Goal: Information Seeking & Learning: Learn about a topic

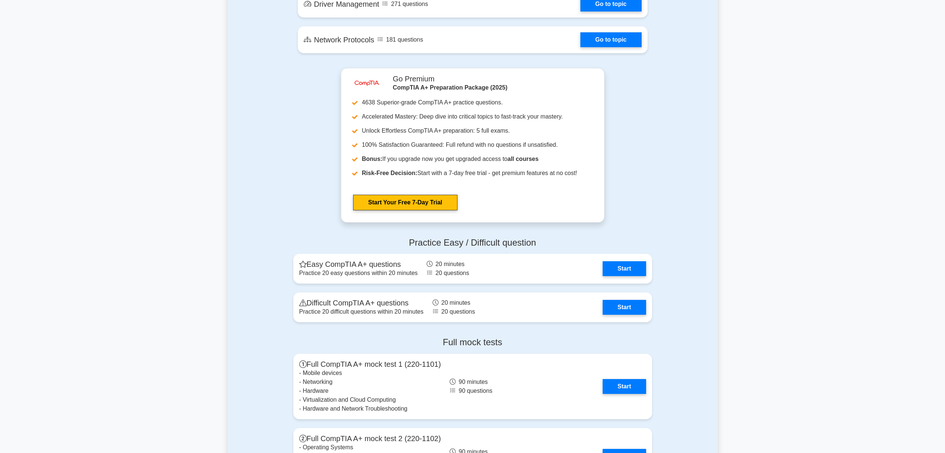
scroll to position [1260, 0]
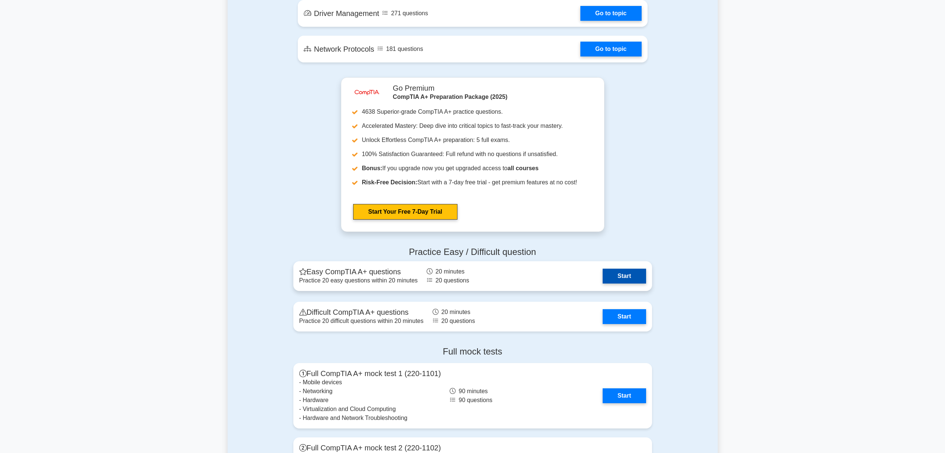
click at [631, 277] on link "Start" at bounding box center [624, 275] width 43 height 15
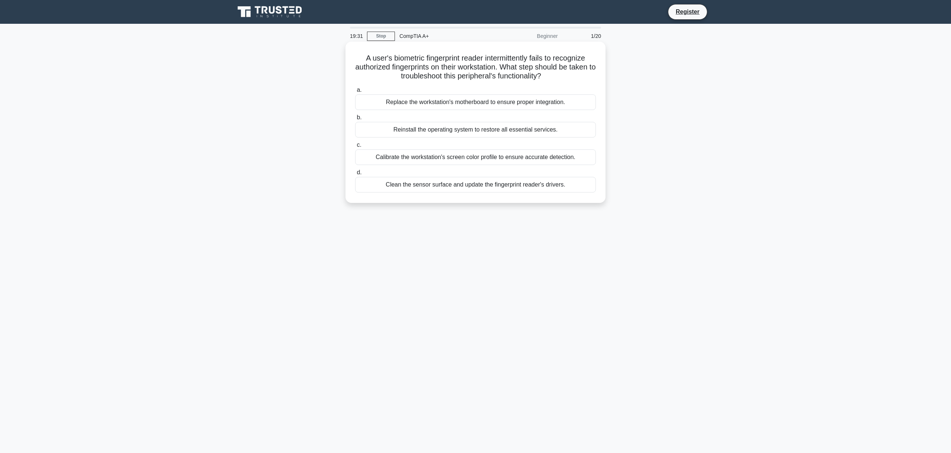
click at [425, 187] on div "Clean the sensor surface and update the fingerprint reader's drivers." at bounding box center [475, 185] width 241 height 16
click at [355, 175] on input "d. Clean the sensor surface and update the fingerprint reader's drivers." at bounding box center [355, 172] width 0 height 5
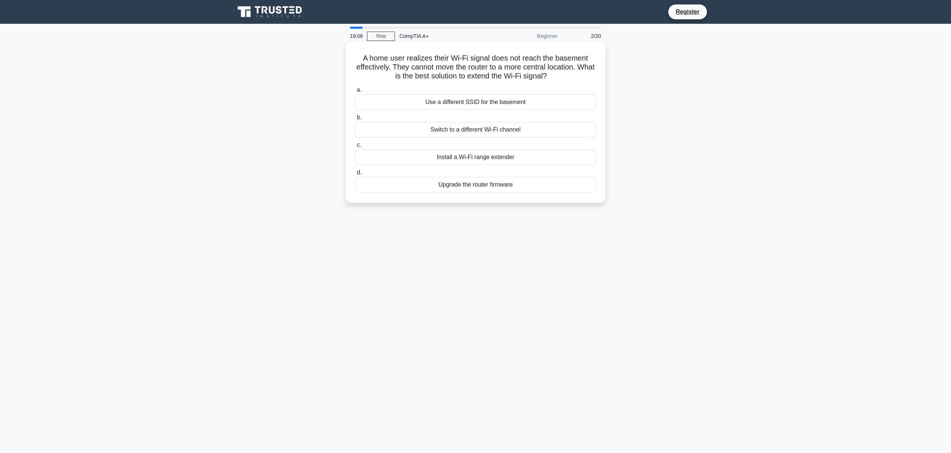
click at [461, 159] on div "Install a Wi-Fi range extender" at bounding box center [475, 157] width 241 height 16
click at [355, 147] on input "c. Install a Wi-Fi range extender" at bounding box center [355, 145] width 0 height 5
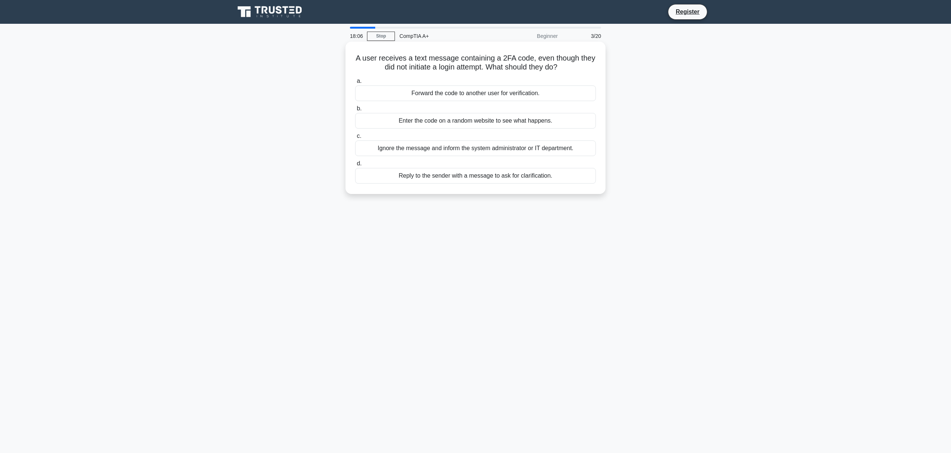
click at [473, 92] on div "Forward the code to another user for verification." at bounding box center [475, 93] width 241 height 16
click at [355, 84] on input "a. Forward the code to another user for verification." at bounding box center [355, 81] width 0 height 5
click at [481, 120] on div "Wear an anti-static wrist strap" at bounding box center [475, 121] width 241 height 16
click at [355, 111] on input "b. Wear an anti-static wrist strap" at bounding box center [355, 108] width 0 height 5
click at [477, 101] on div "Roll back the driver to a previous version" at bounding box center [475, 93] width 241 height 16
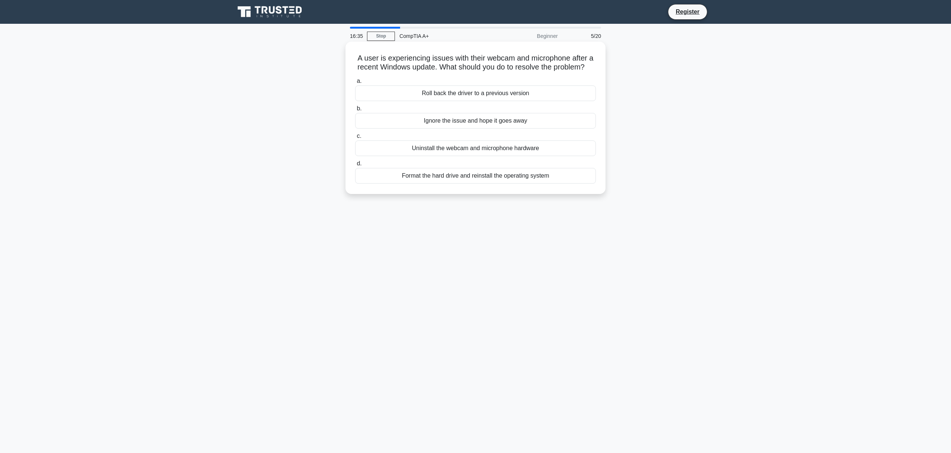
click at [355, 84] on input "a. Roll back the driver to a previous version" at bounding box center [355, 81] width 0 height 5
click at [492, 94] on div "Report the email to IT security and do not click on any links or provide inform…" at bounding box center [475, 93] width 241 height 16
click at [355, 84] on input "a. Report the email to IT security and do not click on any links or provide inf…" at bounding box center [355, 81] width 0 height 5
click at [484, 120] on div "Updated driver does not efficiently manage printer resources" at bounding box center [475, 121] width 241 height 16
click at [355, 111] on input "b. Updated driver does not efficiently manage printer resources" at bounding box center [355, 108] width 0 height 5
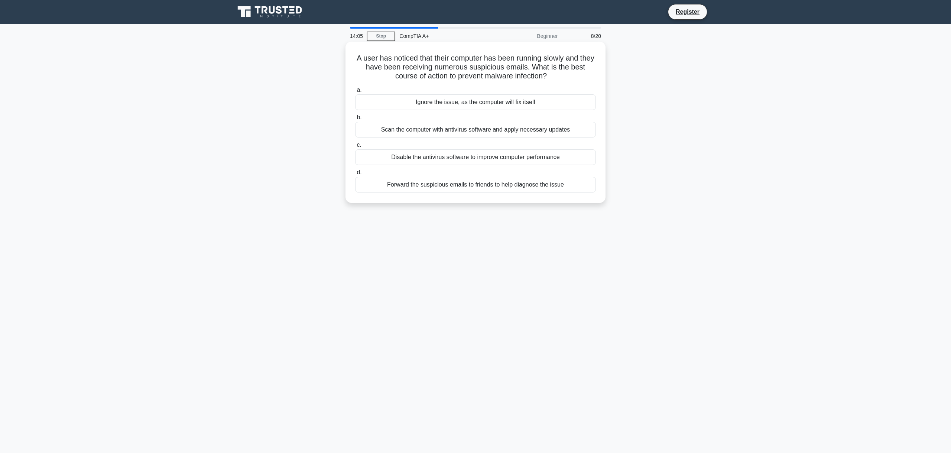
click at [459, 131] on div "Scan the computer with antivirus software and apply necessary updates" at bounding box center [475, 130] width 241 height 16
click at [355, 120] on input "b. Scan the computer with antivirus software and apply necessary updates" at bounding box center [355, 117] width 0 height 5
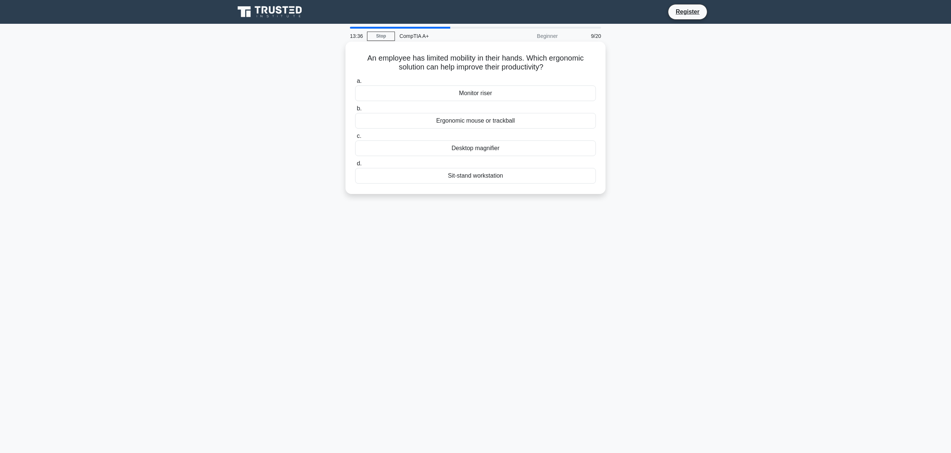
click at [482, 122] on div "Ergonomic mouse or trackball" at bounding box center [475, 121] width 241 height 16
click at [355, 111] on input "b. Ergonomic mouse or trackball" at bounding box center [355, 108] width 0 height 5
click at [480, 94] on div "Ethernet" at bounding box center [475, 93] width 241 height 16
click at [355, 84] on input "a. Ethernet" at bounding box center [355, 81] width 0 height 5
click at [472, 94] on div "Enable the scanner's built-in firewall" at bounding box center [475, 93] width 241 height 16
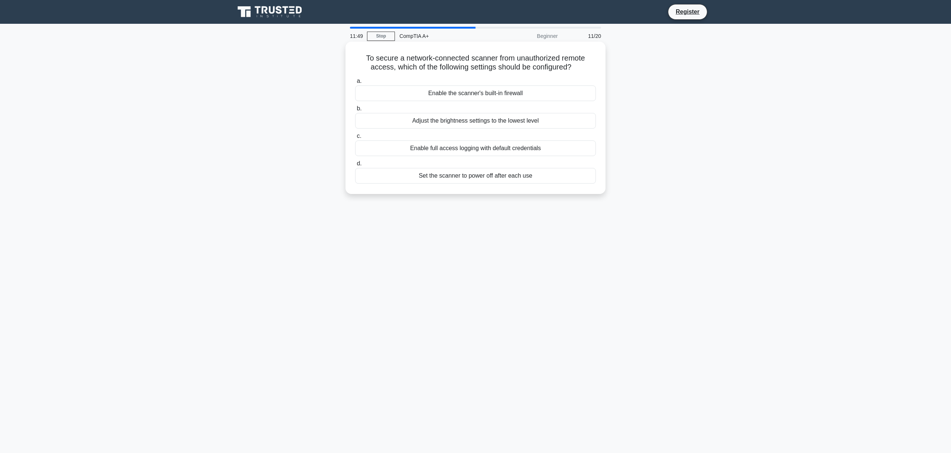
click at [355, 84] on input "a. Enable the scanner's built-in firewall" at bounding box center [355, 81] width 0 height 5
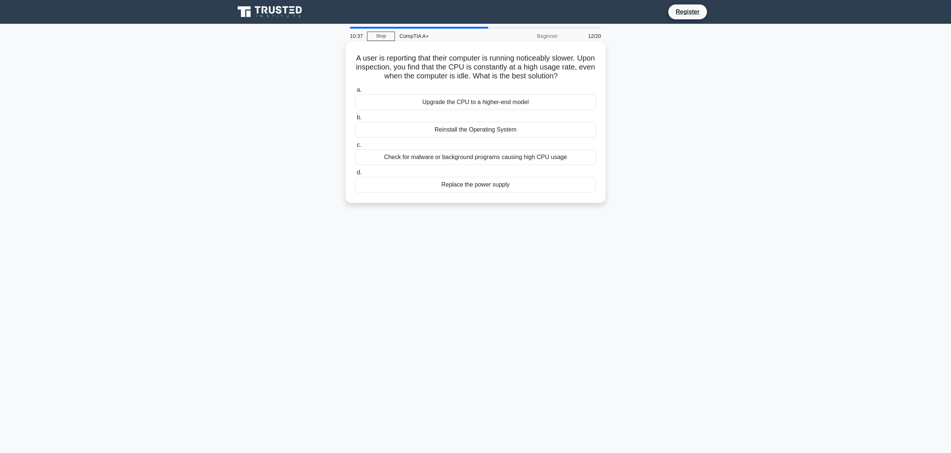
click at [475, 157] on div "Check for malware or background programs causing high CPU usage" at bounding box center [475, 157] width 241 height 16
click at [355, 147] on input "c. Check for malware or background programs causing high CPU usage" at bounding box center [355, 145] width 0 height 5
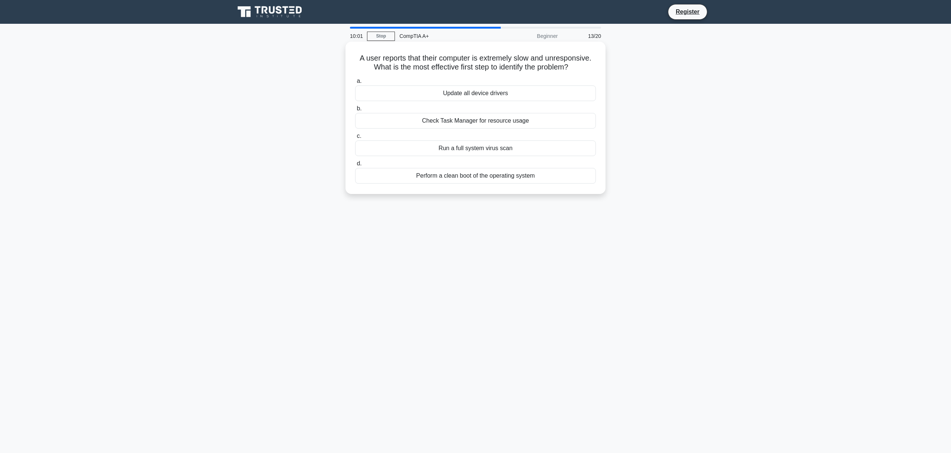
click at [466, 119] on div "Check Task Manager for resource usage" at bounding box center [475, 121] width 241 height 16
click at [355, 111] on input "b. Check Task Manager for resource usage" at bounding box center [355, 108] width 0 height 5
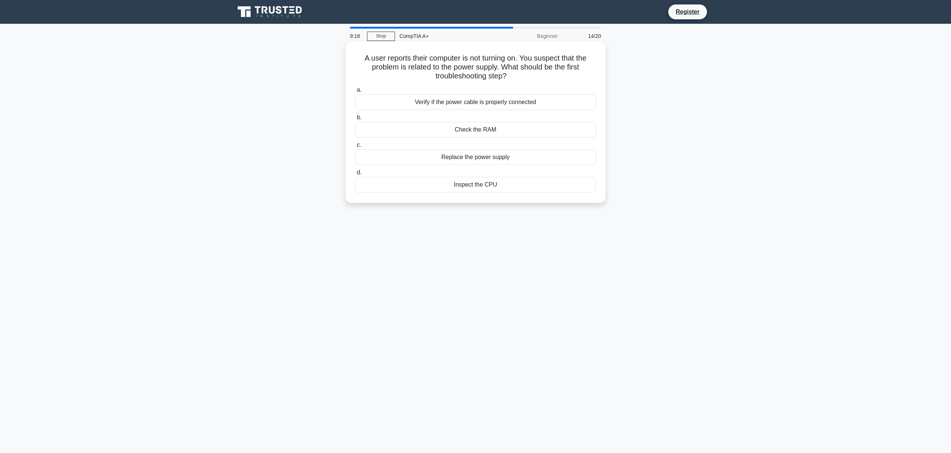
click at [475, 156] on div "Replace the power supply" at bounding box center [475, 157] width 241 height 16
click at [355, 147] on input "c. Replace the power supply" at bounding box center [355, 145] width 0 height 5
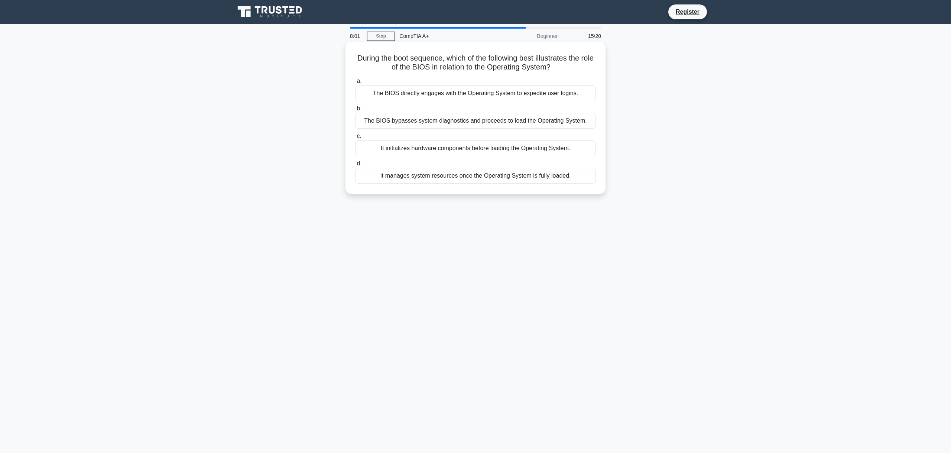
click at [475, 146] on div "It initializes hardware components before loading the Operating System." at bounding box center [475, 148] width 241 height 16
click at [355, 139] on input "c. It initializes hardware components before loading the Operating System." at bounding box center [355, 136] width 0 height 5
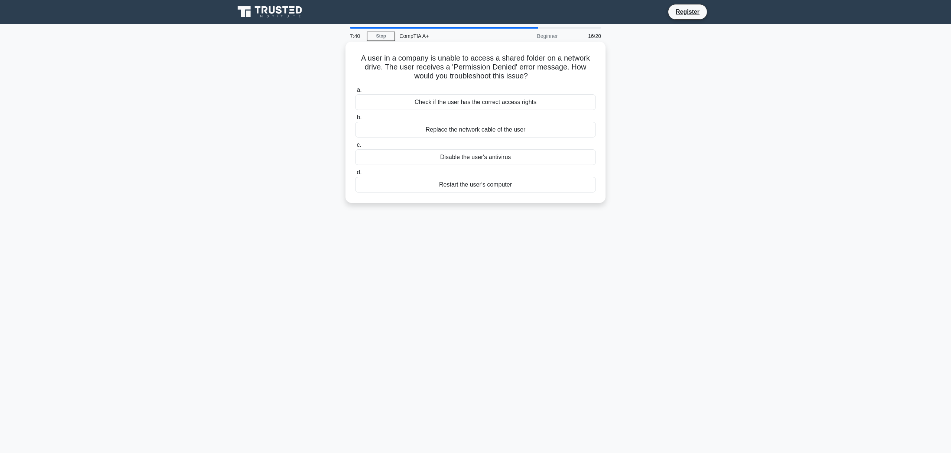
click at [472, 102] on div "Check if the user has the correct access rights" at bounding box center [475, 102] width 241 height 16
click at [355, 92] on input "a. Check if the user has the correct access rights" at bounding box center [355, 90] width 0 height 5
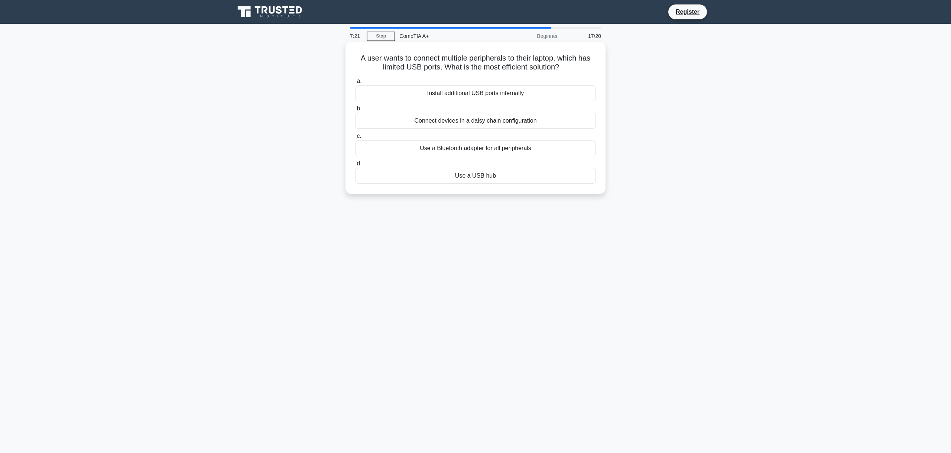
drag, startPoint x: 472, startPoint y: 102, endPoint x: 353, endPoint y: 52, distance: 129.5
click at [353, 52] on div "A user wants to connect multiple peripherals to their laptop, which has limited…" at bounding box center [475, 118] width 254 height 146
click at [469, 177] on div "Use a USB hub" at bounding box center [475, 176] width 241 height 16
click at [355, 166] on input "d. Use a USB hub" at bounding box center [355, 163] width 0 height 5
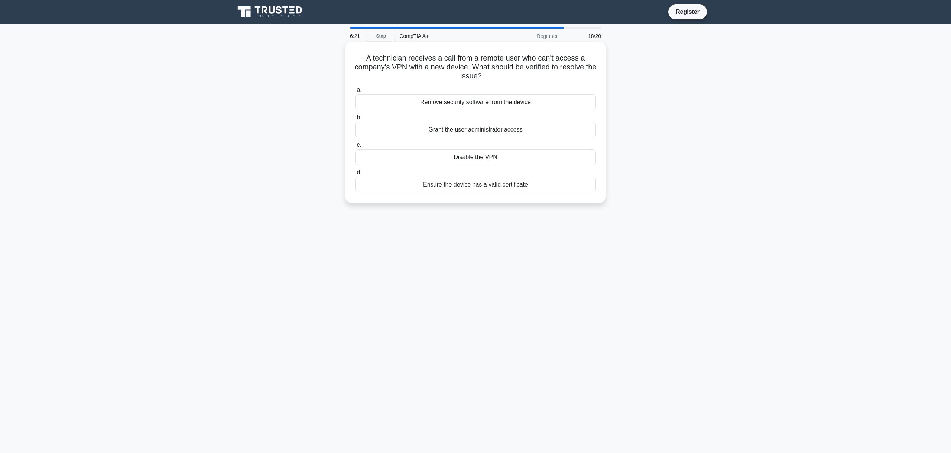
click at [477, 188] on div "Ensure the device has a valid certificate" at bounding box center [475, 185] width 241 height 16
click at [355, 175] on input "d. Ensure the device has a valid certificate" at bounding box center [355, 172] width 0 height 5
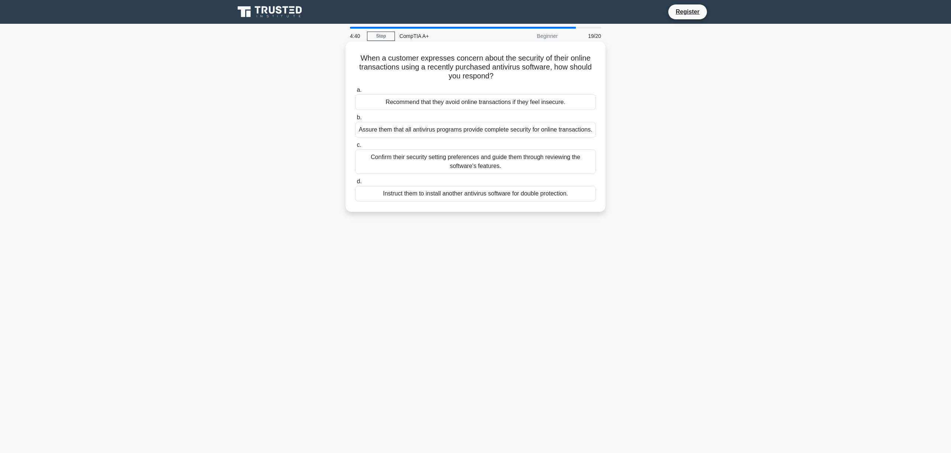
click at [477, 162] on div "Confirm their security setting preferences and guide them through reviewing the…" at bounding box center [475, 161] width 241 height 25
click at [355, 147] on input "c. Confirm their security setting preferences and guide them through reviewing …" at bounding box center [355, 145] width 0 height 5
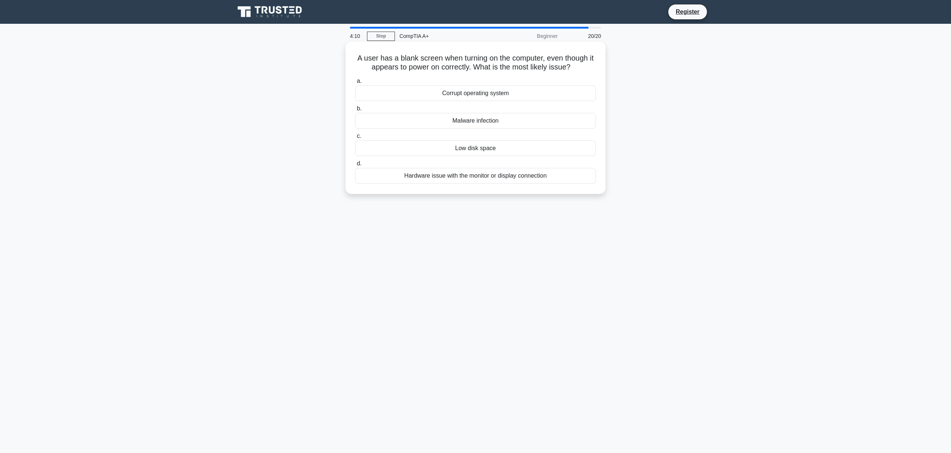
click at [470, 177] on div "Hardware issue with the monitor or display connection" at bounding box center [475, 176] width 241 height 16
click at [355, 166] on input "d. Hardware issue with the monitor or display connection" at bounding box center [355, 163] width 0 height 5
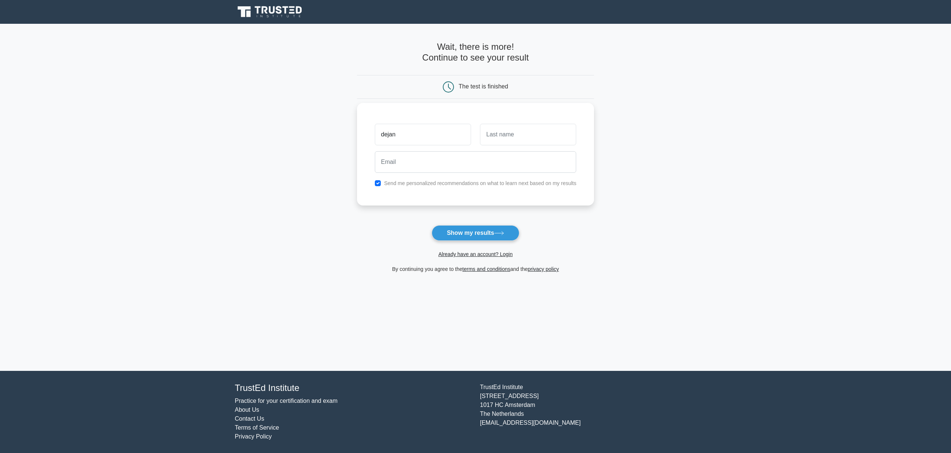
type input "dejan"
type input "ivancevic"
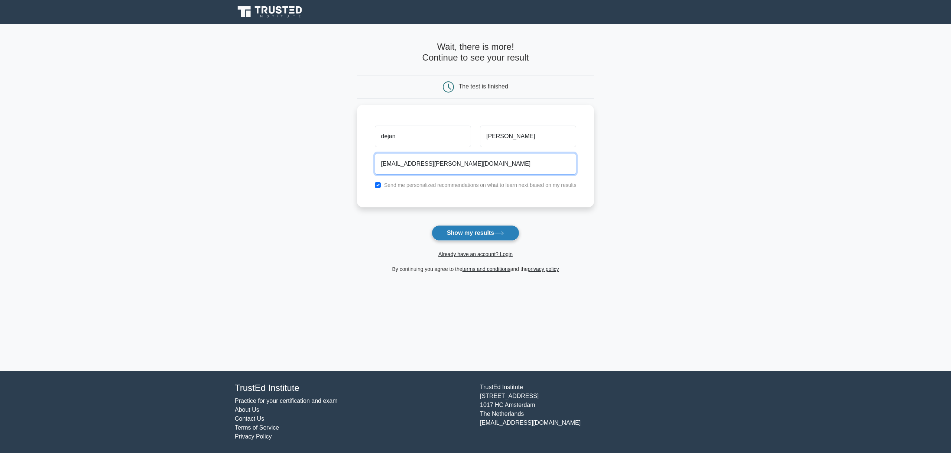
type input "pg.ivancevic@gmail.com"
click at [467, 238] on button "Show my results" at bounding box center [475, 233] width 88 height 16
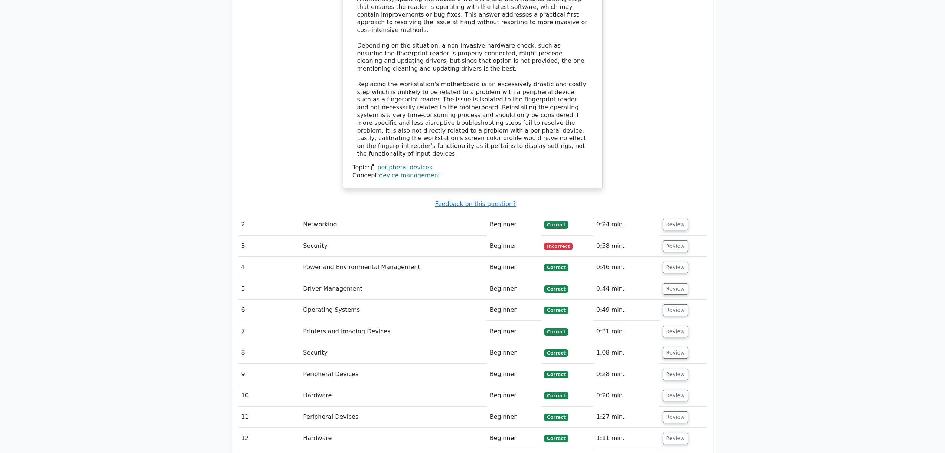
scroll to position [928, 0]
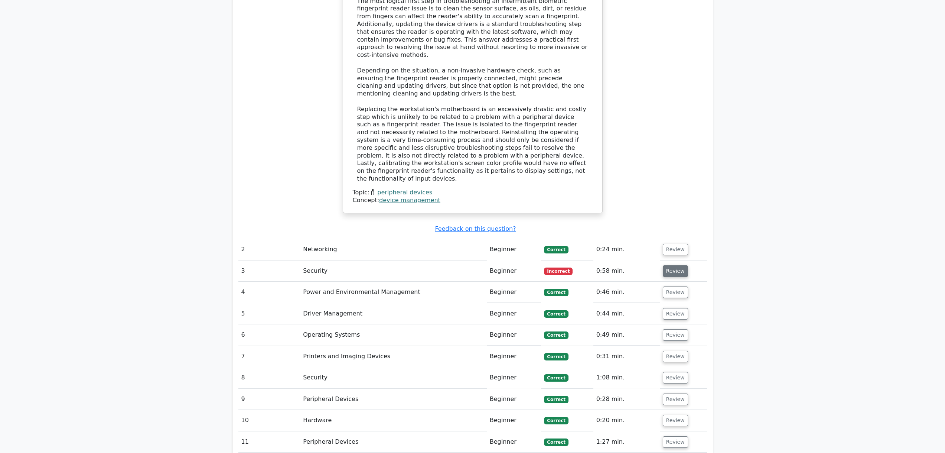
click at [673, 265] on button "Review" at bounding box center [675, 271] width 25 height 12
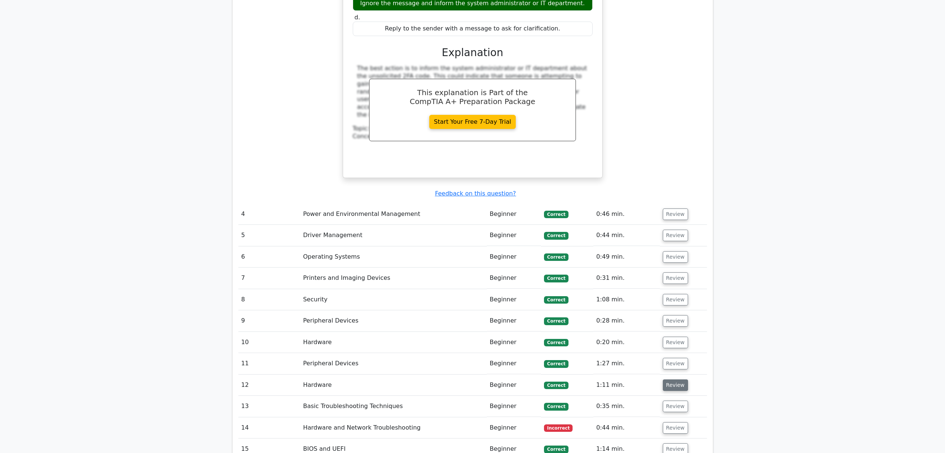
scroll to position [1411, 0]
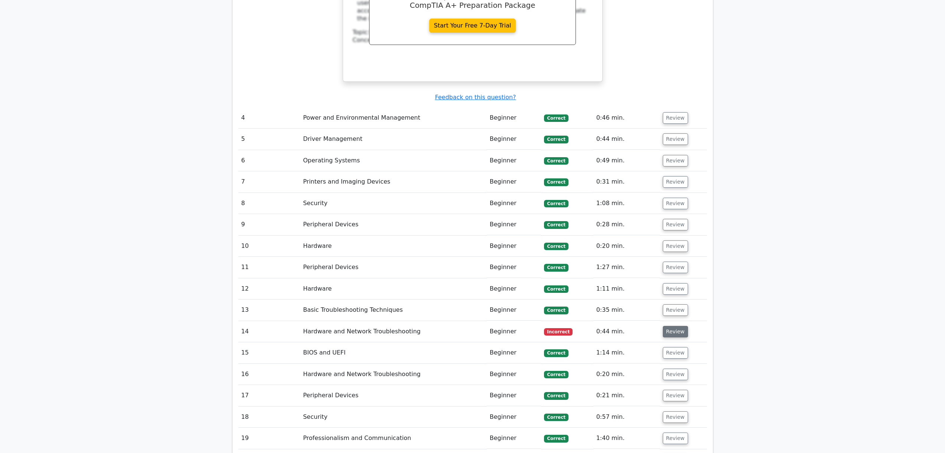
click at [671, 326] on button "Review" at bounding box center [675, 332] width 25 height 12
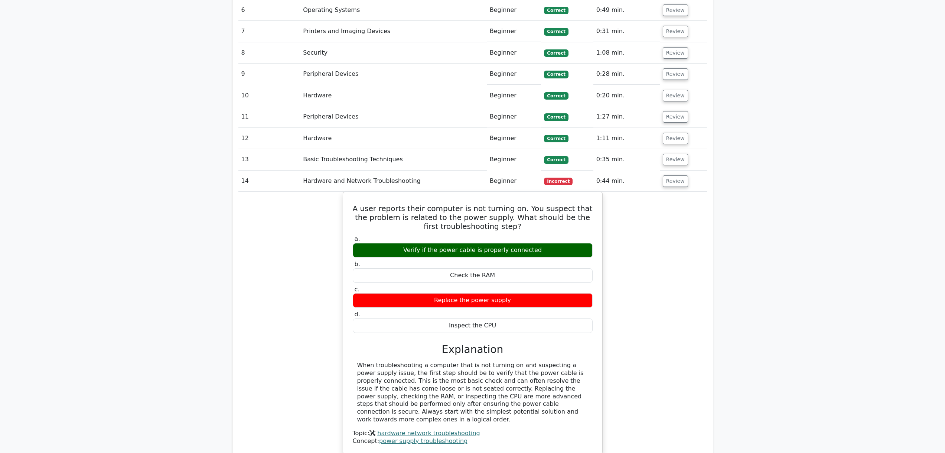
scroll to position [1560, 0]
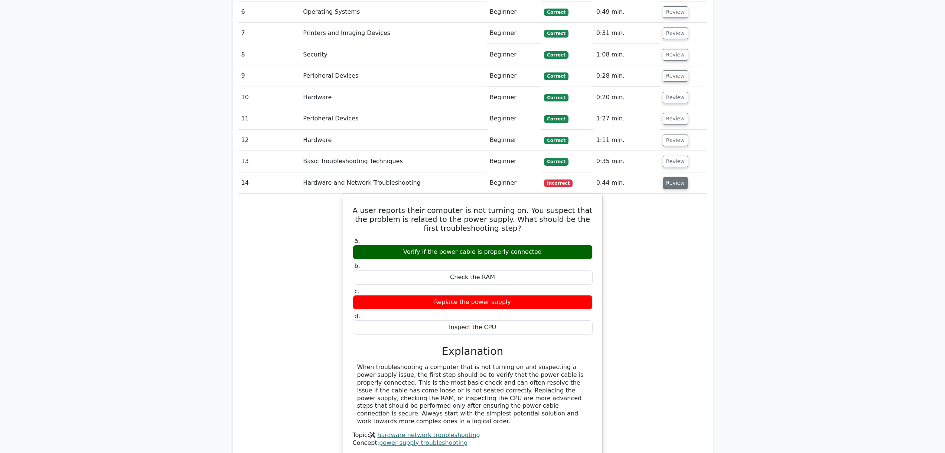
click at [674, 177] on button "Review" at bounding box center [675, 183] width 25 height 12
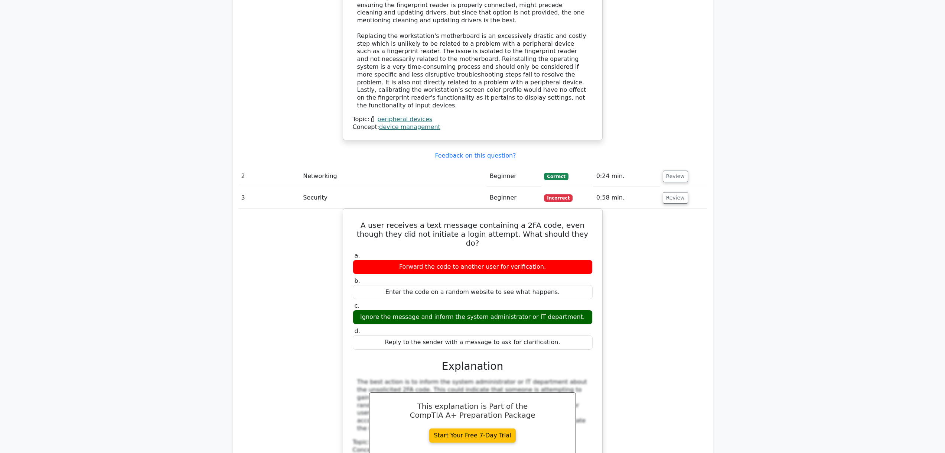
scroll to position [1003, 0]
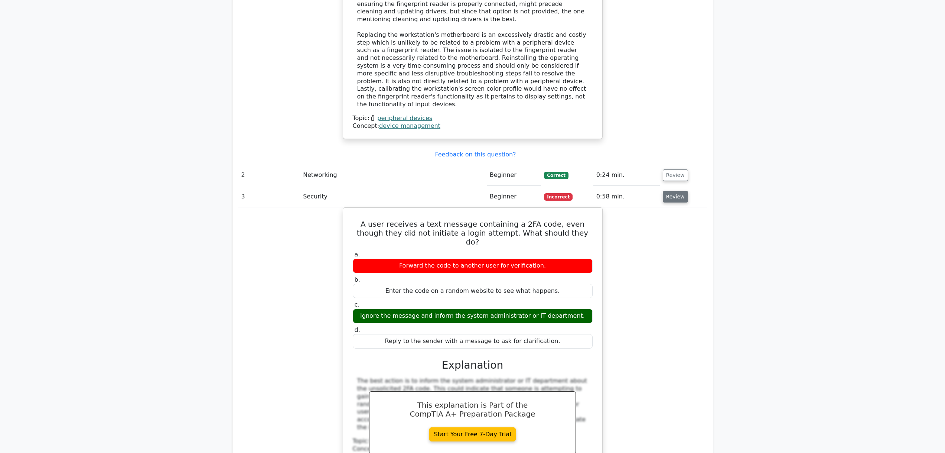
click at [680, 191] on button "Review" at bounding box center [675, 197] width 25 height 12
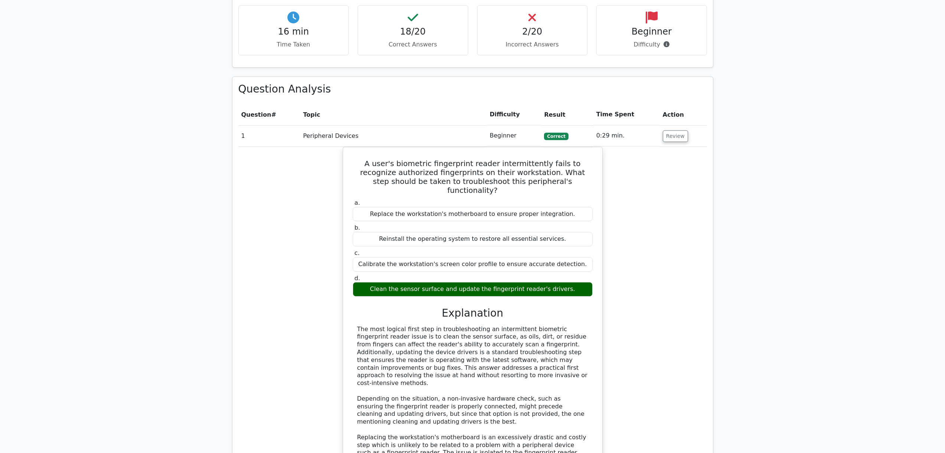
scroll to position [557, 0]
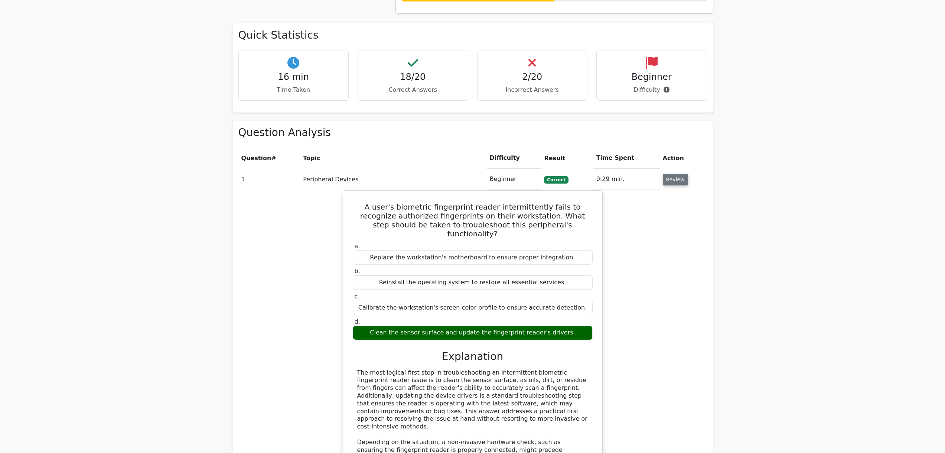
click at [683, 174] on button "Review" at bounding box center [675, 180] width 25 height 12
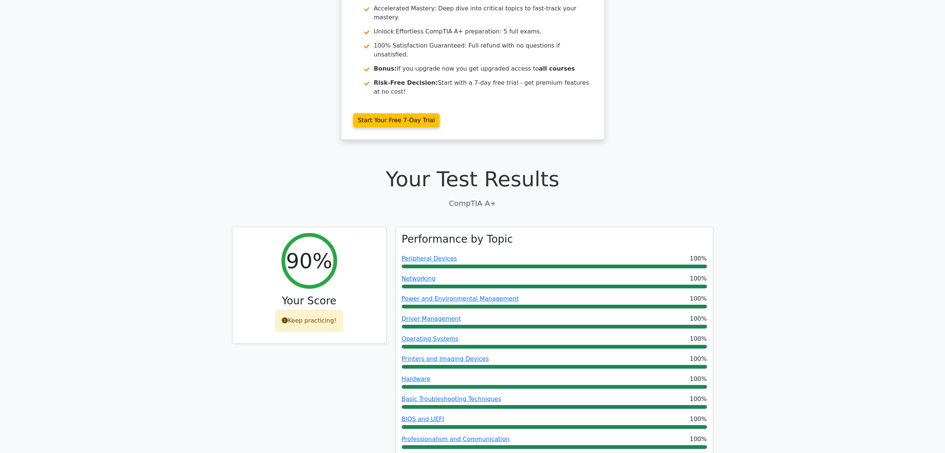
scroll to position [0, 0]
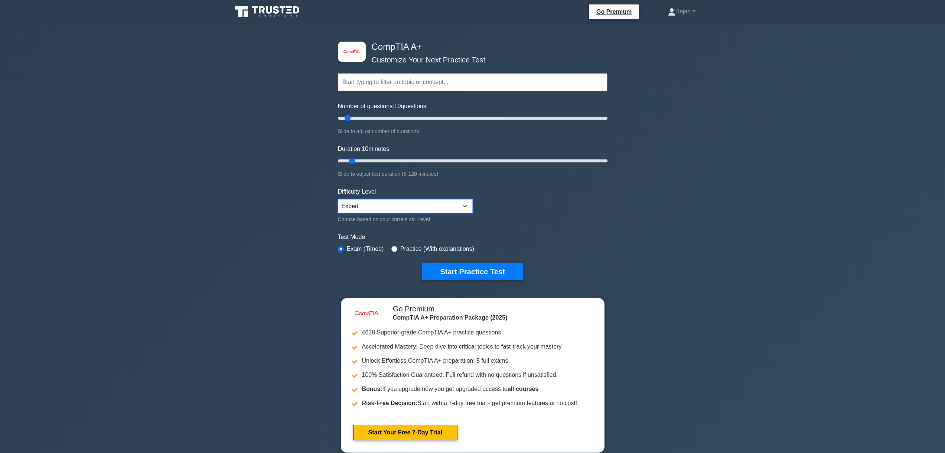
click at [464, 206] on select "Beginner Intermediate Expert" at bounding box center [405, 206] width 135 height 14
select select "intermediate"
click at [338, 199] on select "Beginner Intermediate Expert" at bounding box center [405, 206] width 135 height 14
click at [407, 248] on label "Practice (With explanations)" at bounding box center [437, 248] width 74 height 9
click at [393, 247] on input "radio" at bounding box center [394, 249] width 6 height 6
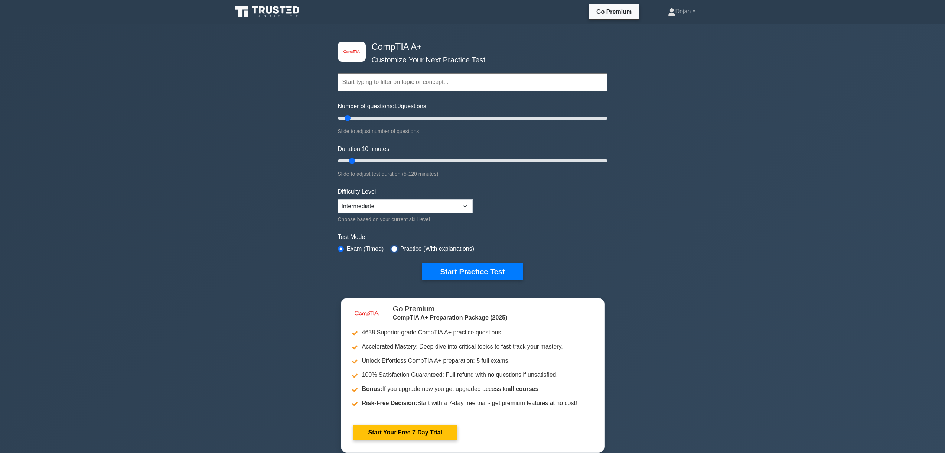
radio input "true"
click at [463, 267] on button "Start Practice Test" at bounding box center [472, 271] width 100 height 17
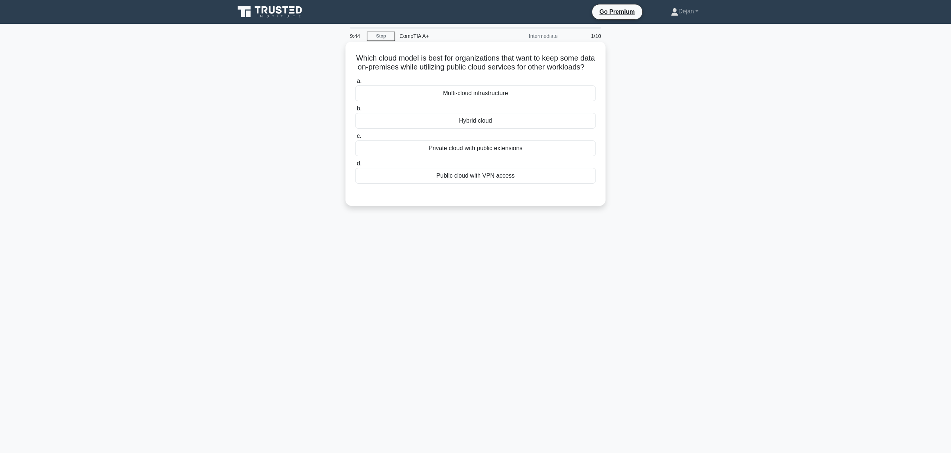
click at [488, 183] on div "Public cloud with VPN access" at bounding box center [475, 176] width 241 height 16
click at [355, 166] on input "d. Public cloud with VPN access" at bounding box center [355, 163] width 0 height 5
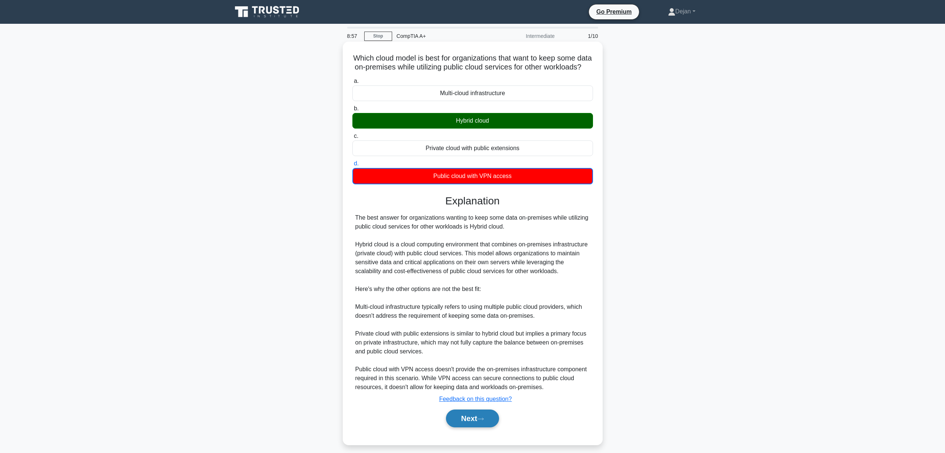
click at [480, 421] on icon at bounding box center [480, 419] width 7 height 4
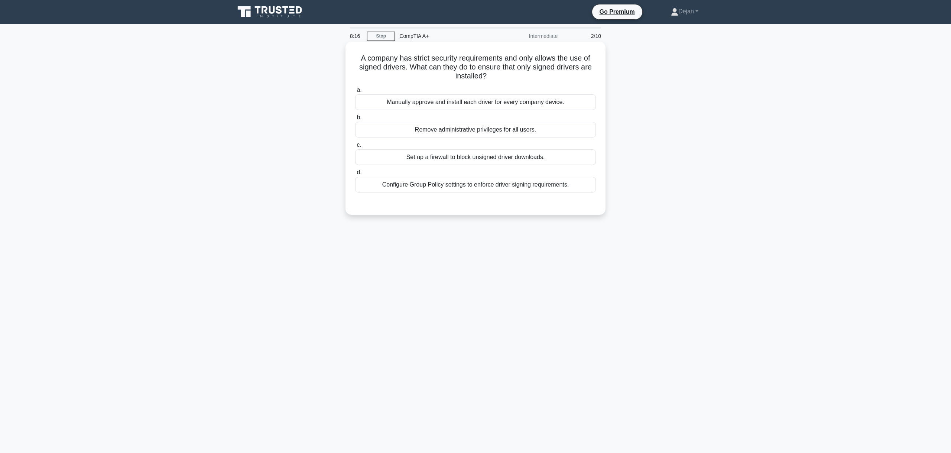
click at [513, 156] on div "Set up a firewall to block unsigned driver downloads." at bounding box center [475, 157] width 241 height 16
click at [355, 147] on input "c. Set up a firewall to block unsigned driver downloads." at bounding box center [355, 145] width 0 height 5
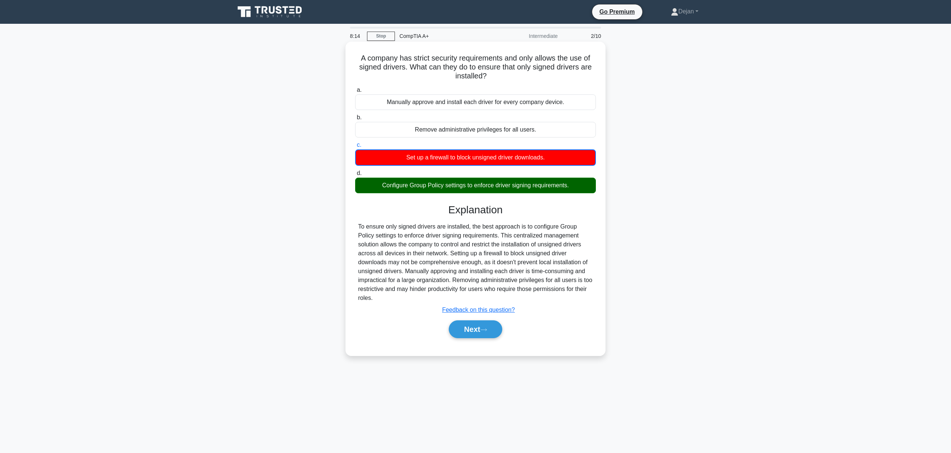
click at [508, 183] on div "Configure Group Policy settings to enforce driver signing requirements." at bounding box center [475, 185] width 241 height 16
click at [355, 176] on input "d. Configure Group Policy settings to enforce driver signing requirements." at bounding box center [355, 173] width 0 height 5
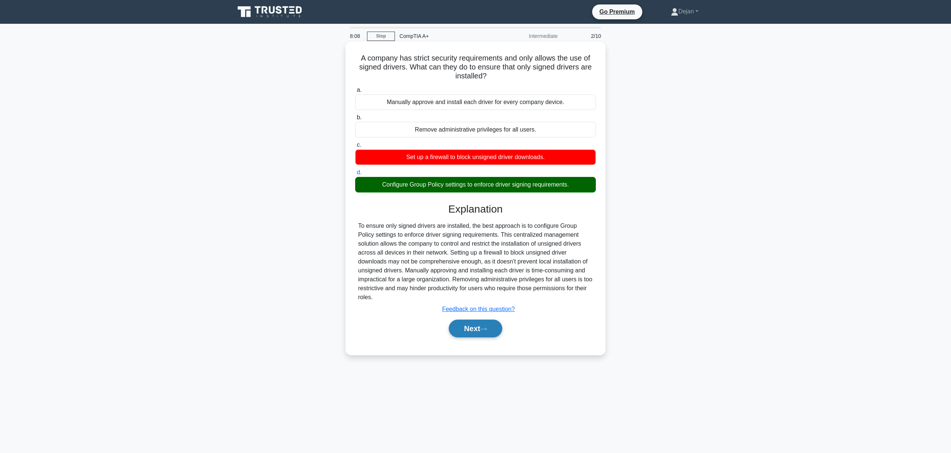
click at [475, 320] on button "Next" at bounding box center [475, 328] width 53 height 18
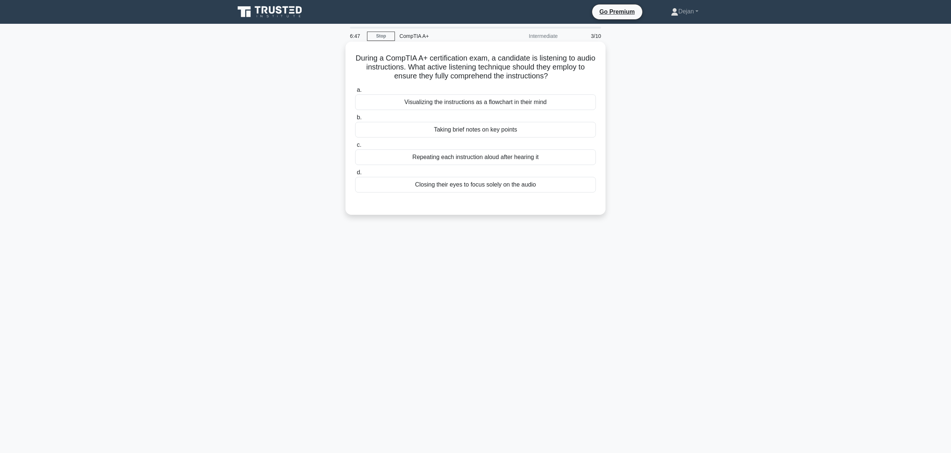
click at [481, 186] on div "Closing their eyes to focus solely on the audio" at bounding box center [475, 185] width 241 height 16
click at [355, 175] on input "d. Closing their eyes to focus solely on the audio" at bounding box center [355, 172] width 0 height 5
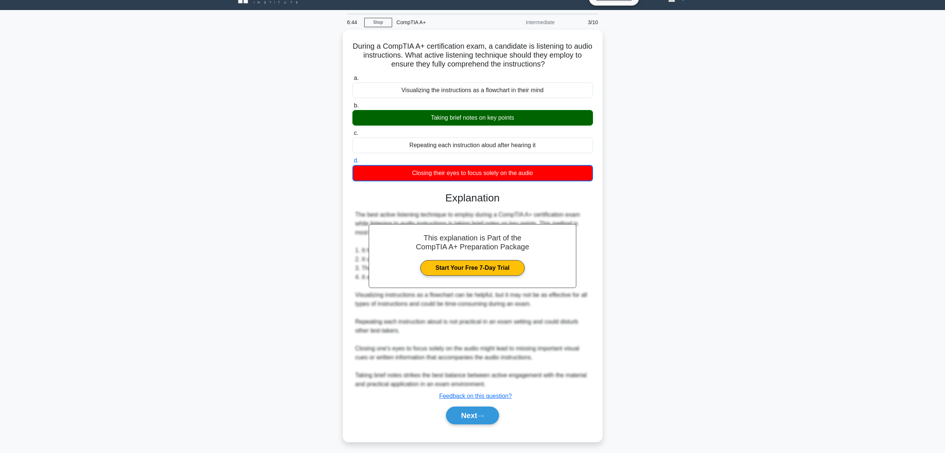
scroll to position [15, 0]
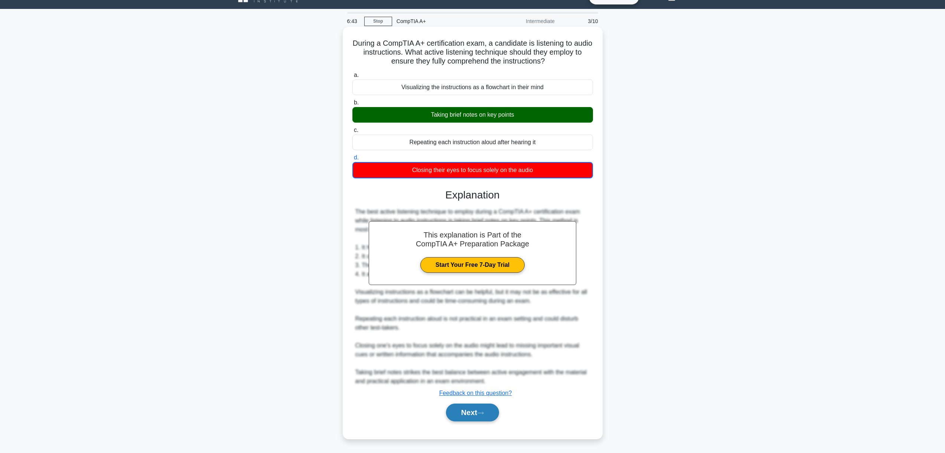
click at [481, 411] on icon at bounding box center [480, 413] width 7 height 4
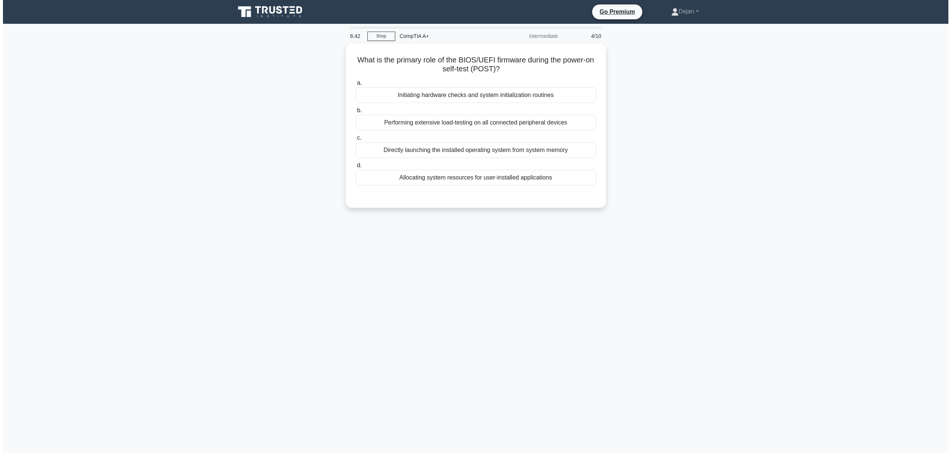
scroll to position [0, 0]
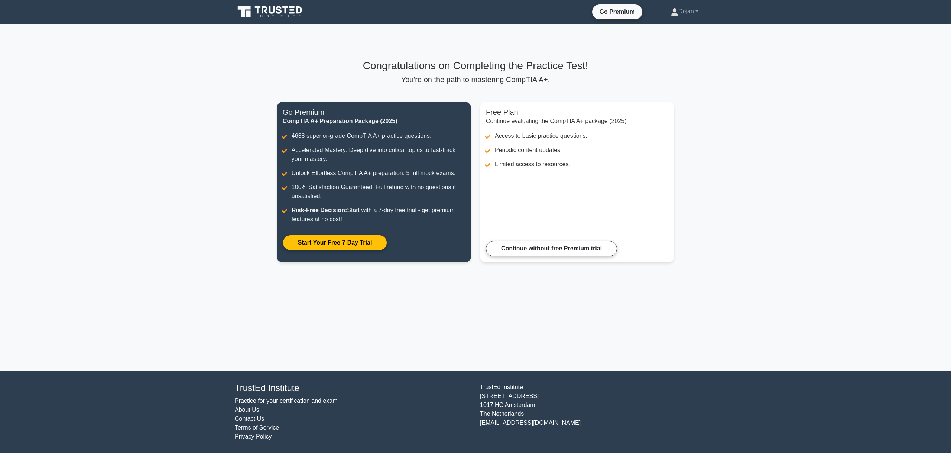
click at [247, 8] on icon at bounding box center [244, 11] width 13 height 11
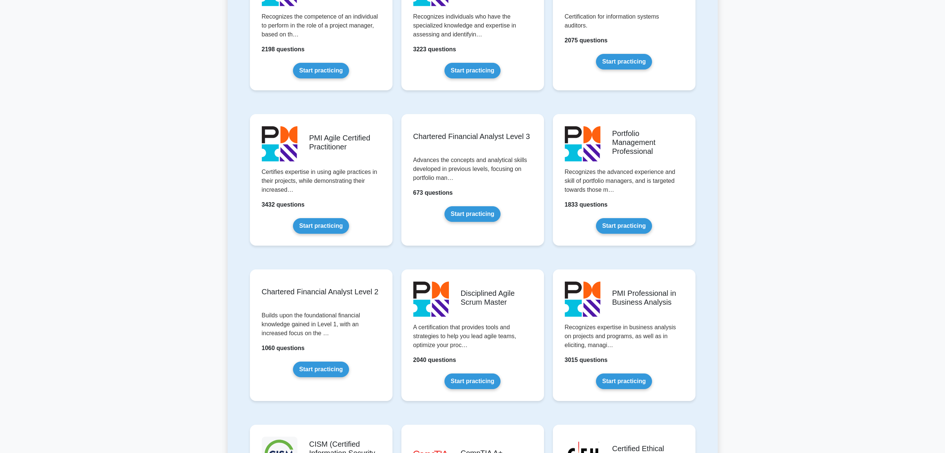
scroll to position [668, 0]
